Goal: Task Accomplishment & Management: Use online tool/utility

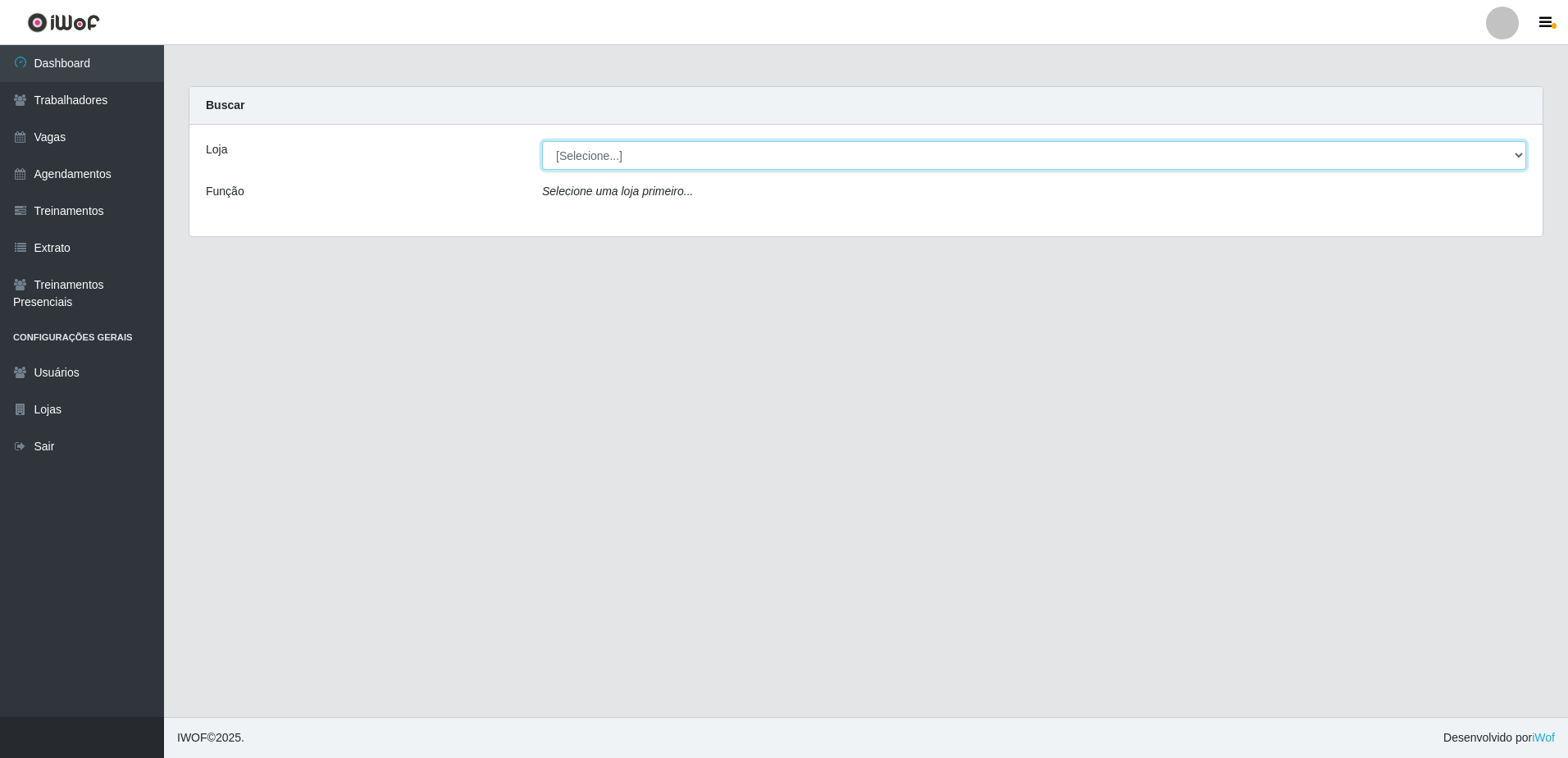
click at [1513, 160] on select "[Selecione...] [GEOGRAPHIC_DATA] - [GEOGRAPHIC_DATA] - [GEOGRAPHIC_DATA] - [GEO…" at bounding box center [1034, 156] width 984 height 29
select select "505"
click at [542, 141] on select "[Selecione...] [GEOGRAPHIC_DATA] - [GEOGRAPHIC_DATA] - [GEOGRAPHIC_DATA] - [GEO…" at bounding box center [1034, 156] width 984 height 29
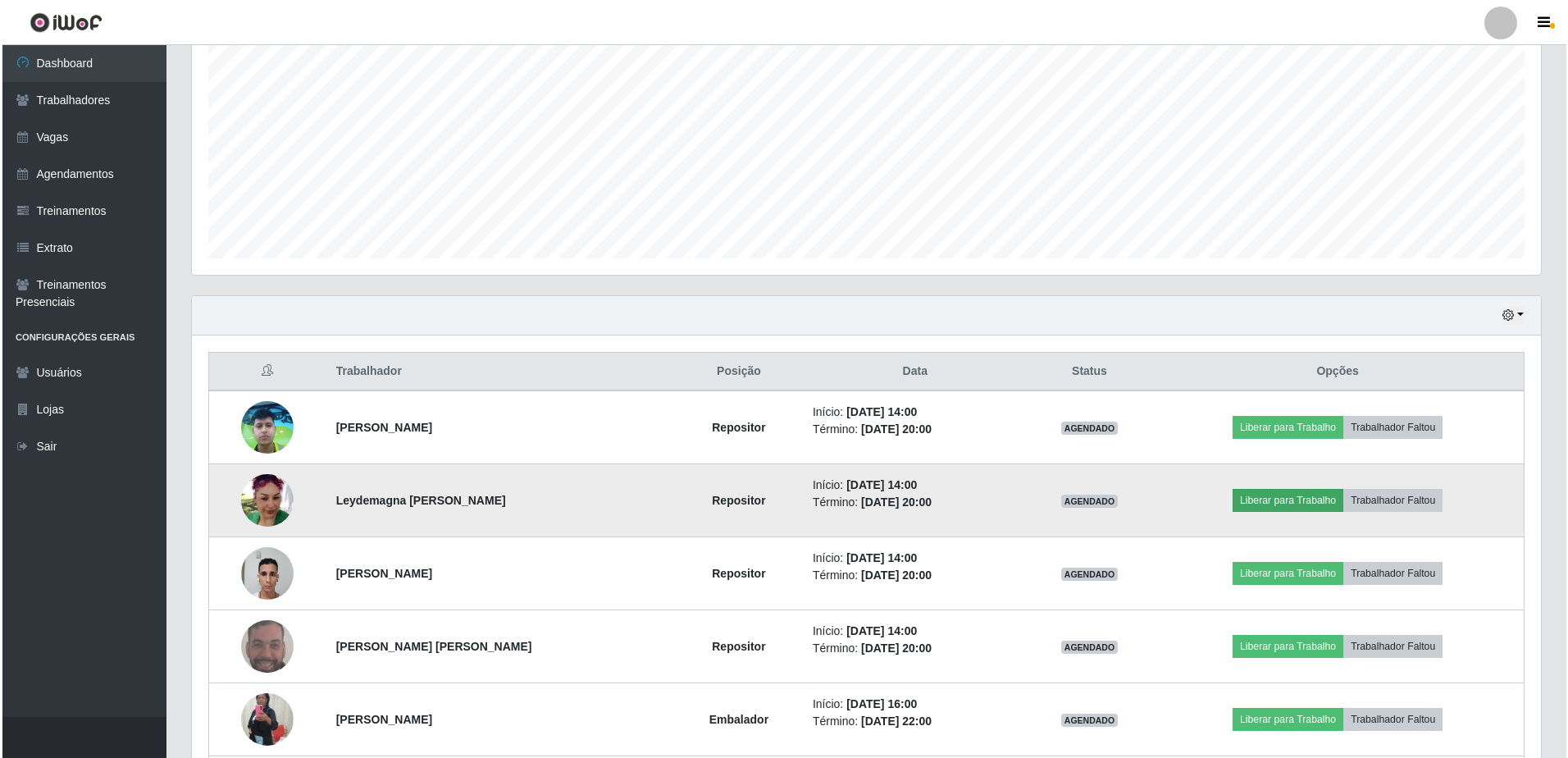
scroll to position [478, 0]
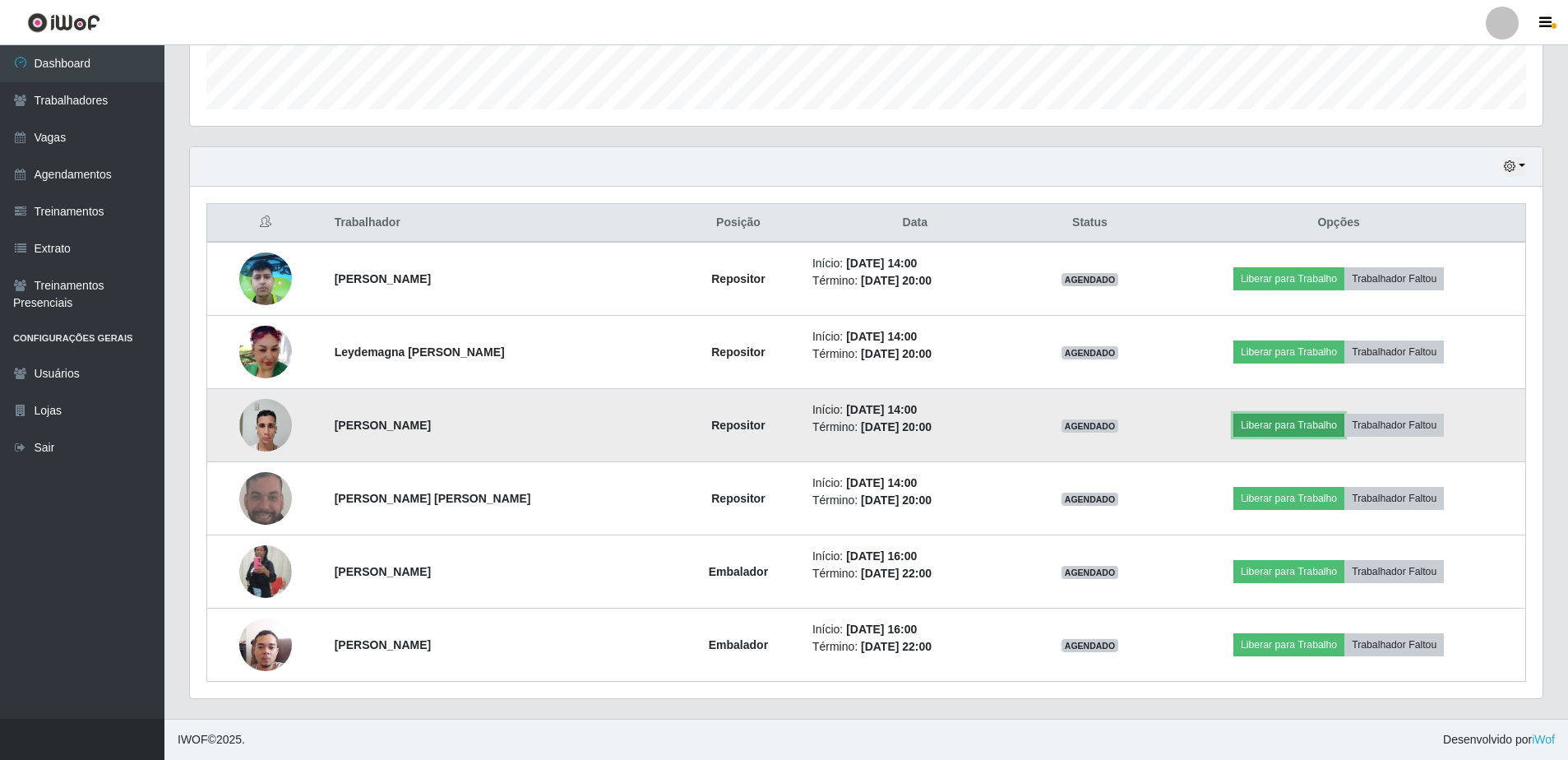
click at [1292, 437] on button "Liberar para Trabalho" at bounding box center [1289, 424] width 111 height 23
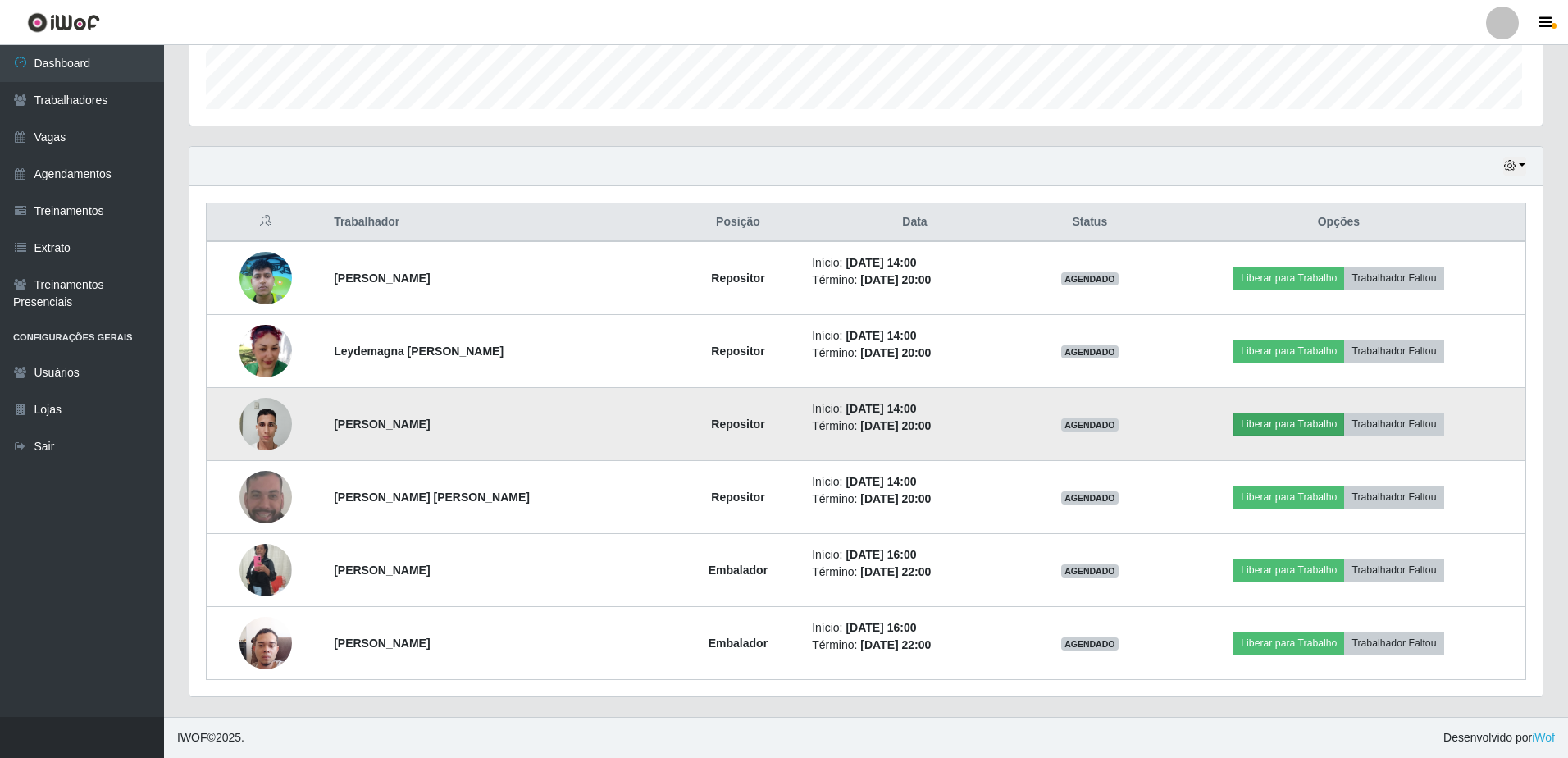
scroll to position [341, 1341]
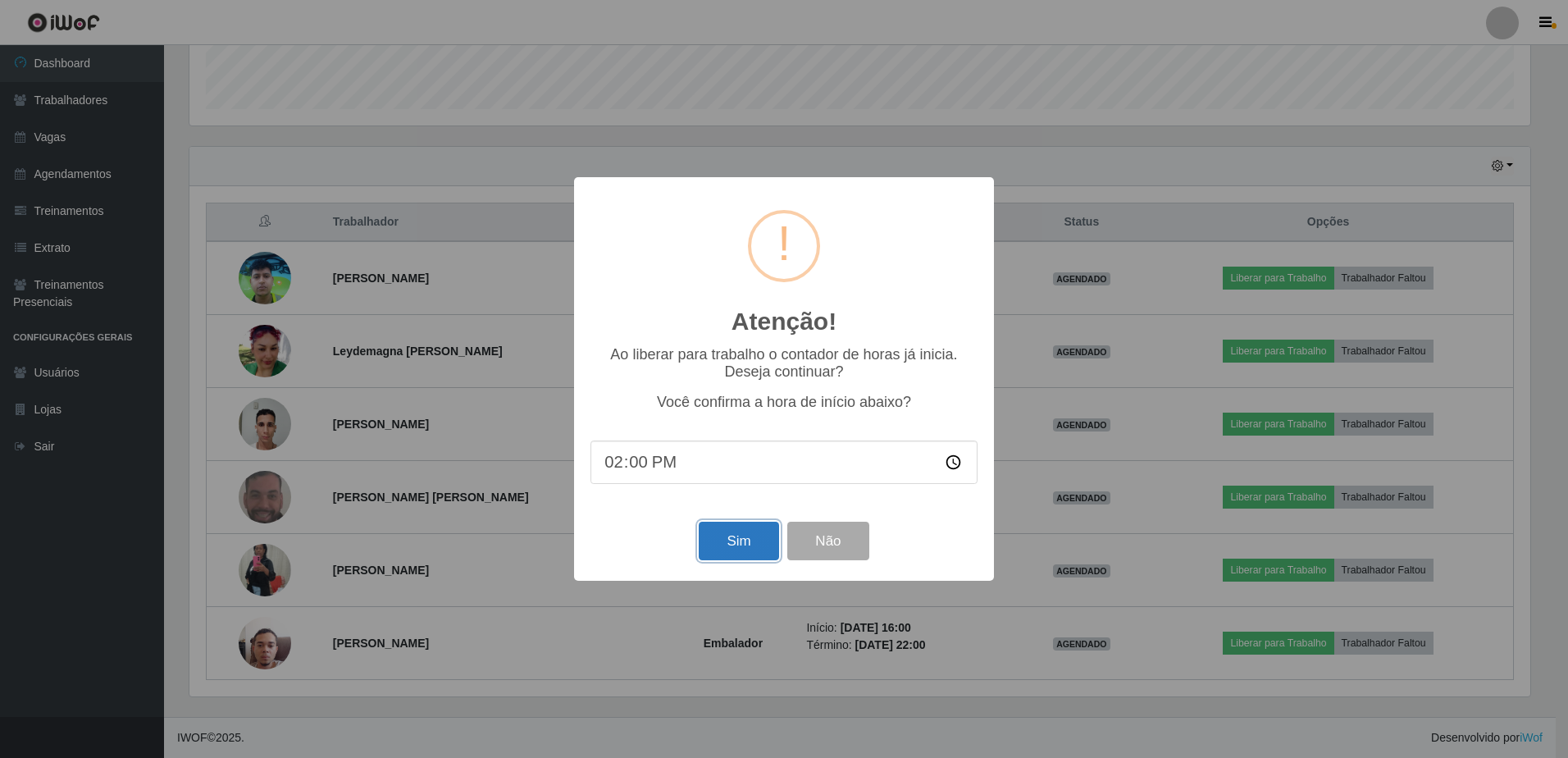
click at [747, 541] on button "Sim" at bounding box center [739, 540] width 80 height 38
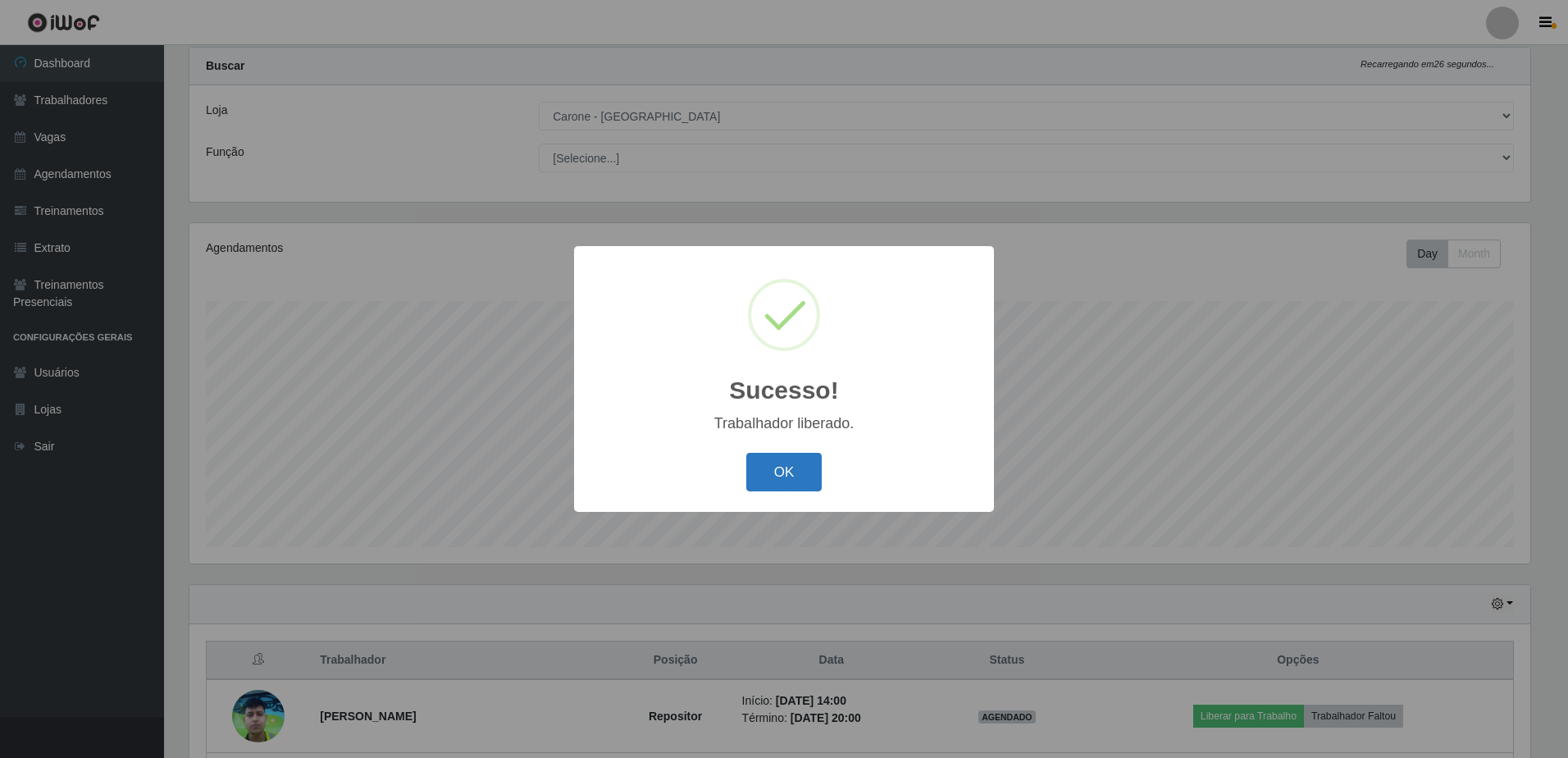
click at [781, 466] on button "OK" at bounding box center [784, 472] width 76 height 38
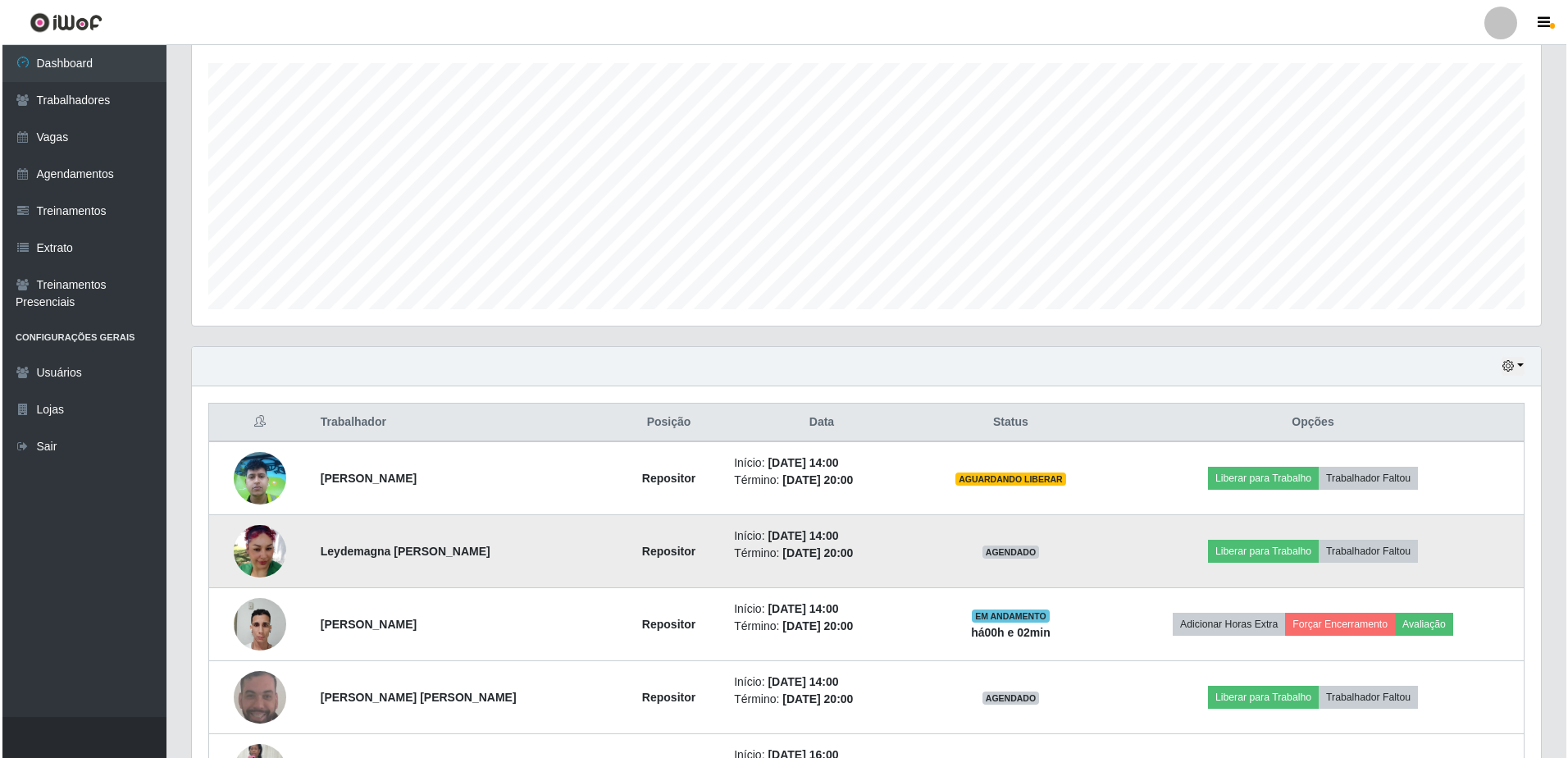
scroll to position [231, 0]
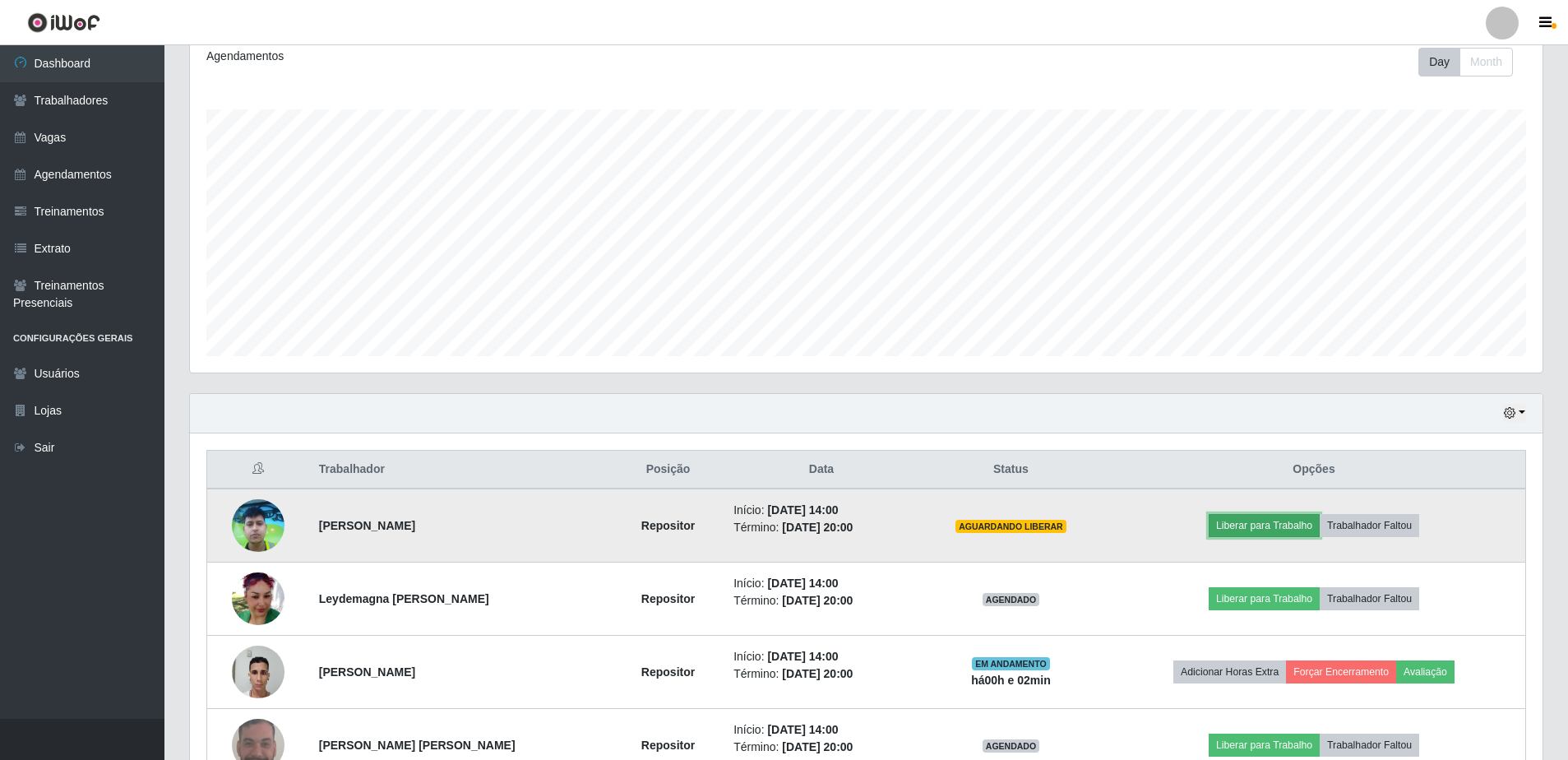
click at [1255, 522] on button "Liberar para Trabalho" at bounding box center [1264, 525] width 111 height 23
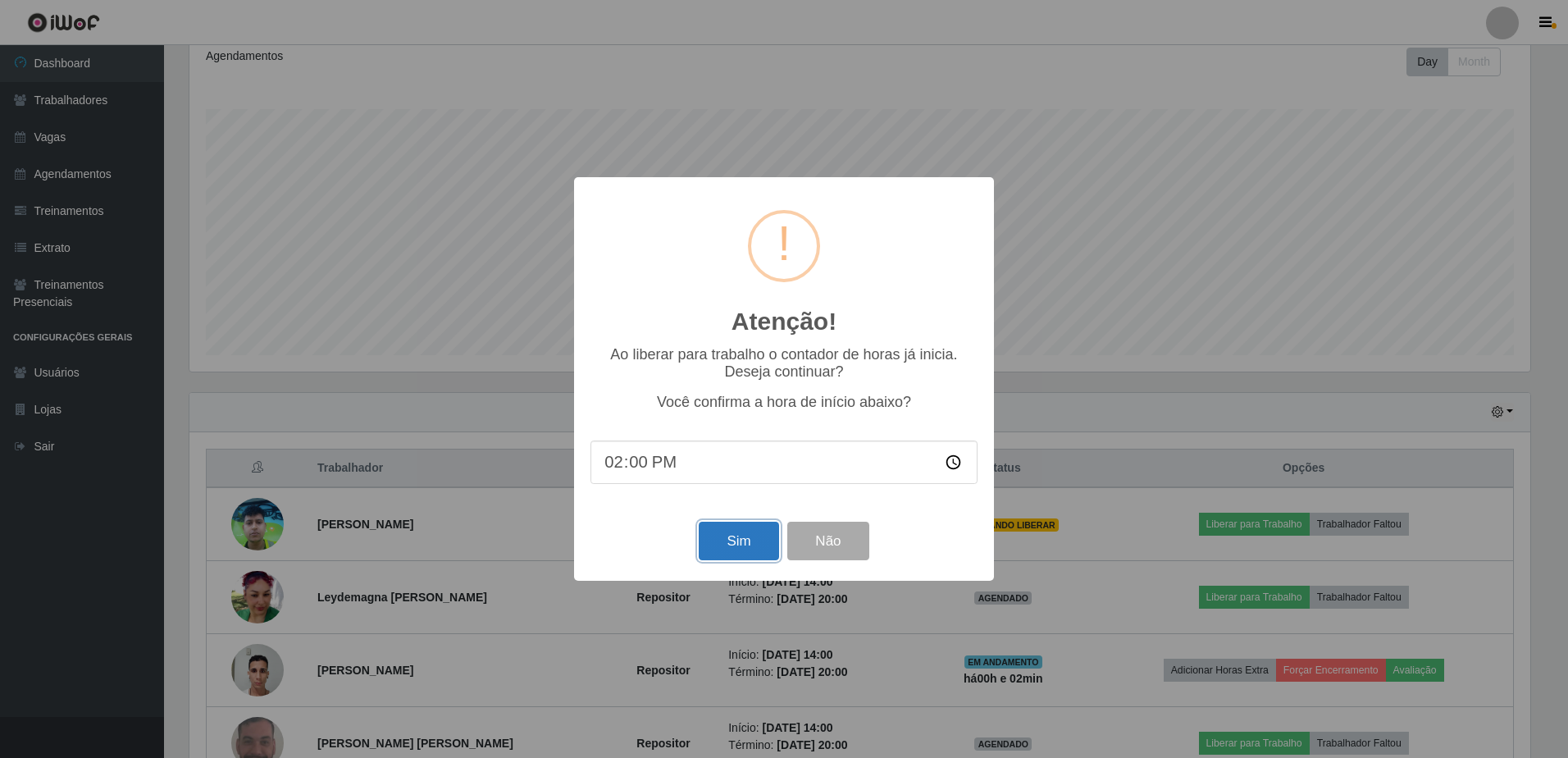
click at [756, 550] on button "Sim" at bounding box center [739, 540] width 80 height 38
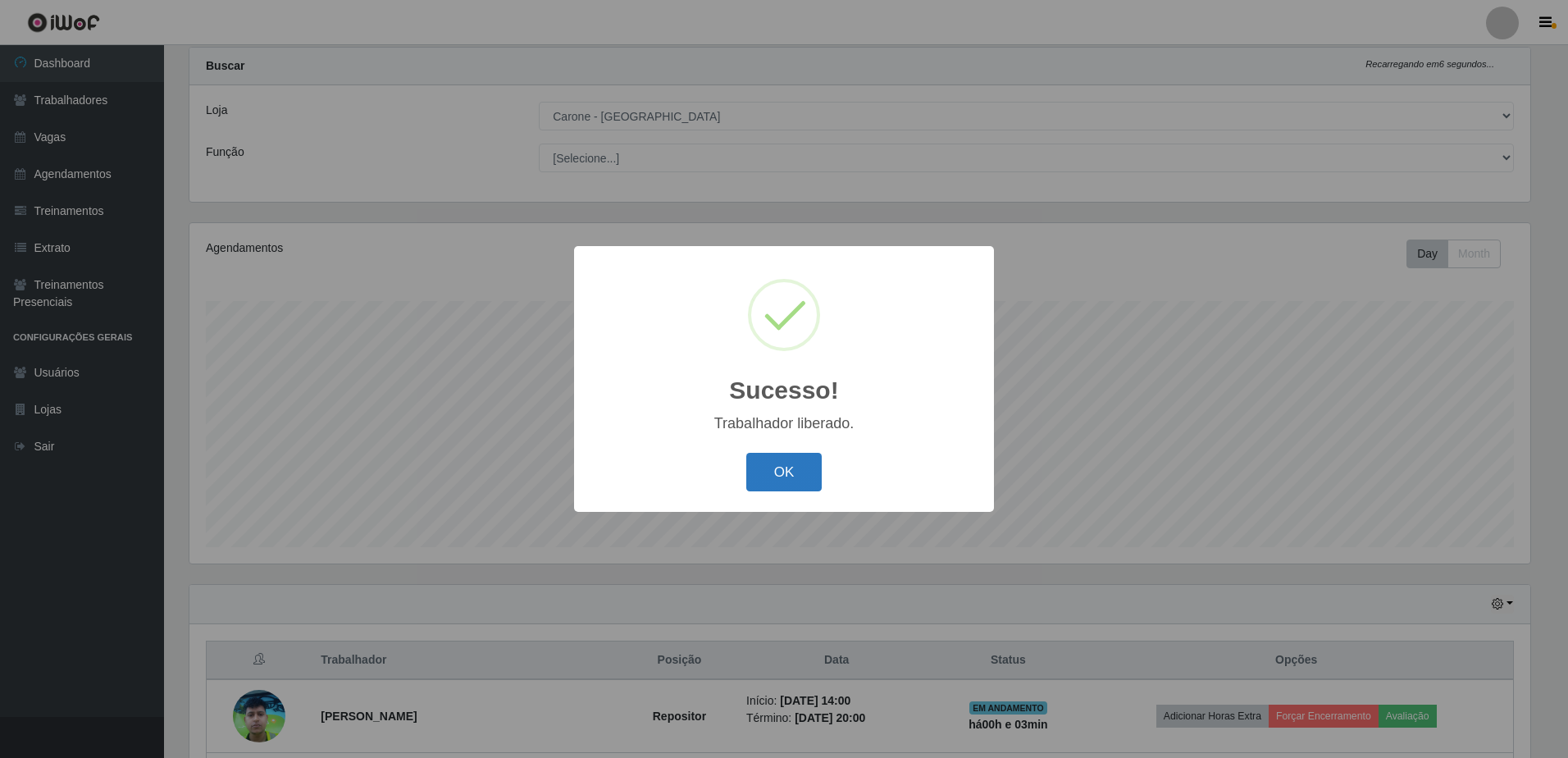
click at [783, 483] on button "OK" at bounding box center [784, 472] width 76 height 38
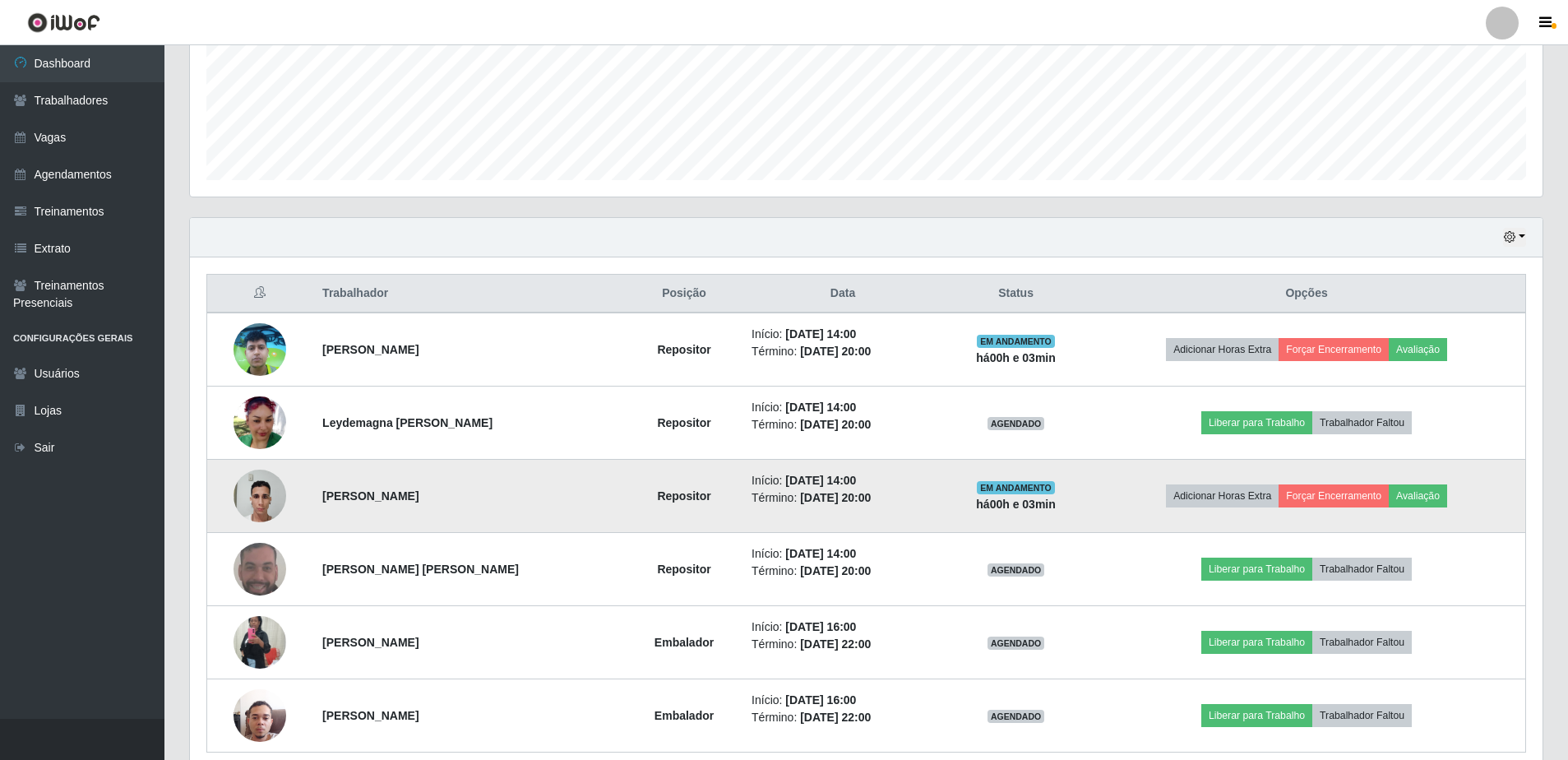
scroll to position [479, 0]
